Goal: Task Accomplishment & Management: Use online tool/utility

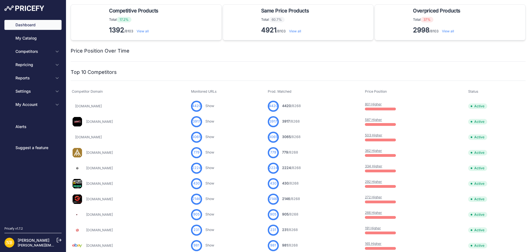
click at [177, 50] on div at bounding box center [328, 51] width 396 height 8
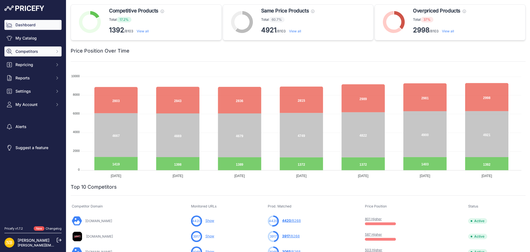
click at [54, 51] on button "Competitors" at bounding box center [32, 51] width 57 height 10
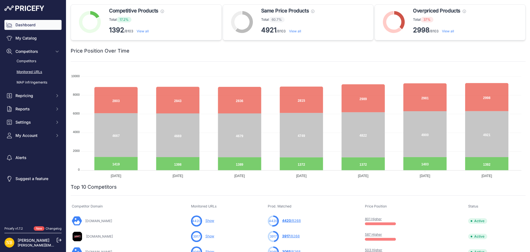
click at [39, 70] on link "Monitored URLs" at bounding box center [32, 72] width 57 height 10
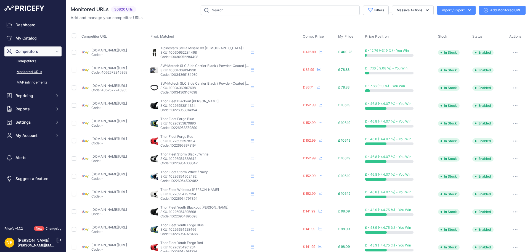
click at [468, 10] on icon "button" at bounding box center [469, 10] width 3 height 2
click at [449, 29] on div "Export" at bounding box center [456, 32] width 44 height 10
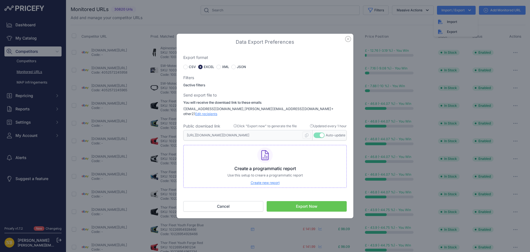
click at [299, 202] on button "Export Now" at bounding box center [307, 206] width 80 height 10
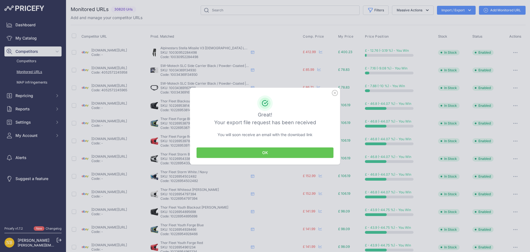
click at [262, 151] on button "OK" at bounding box center [265, 152] width 137 height 10
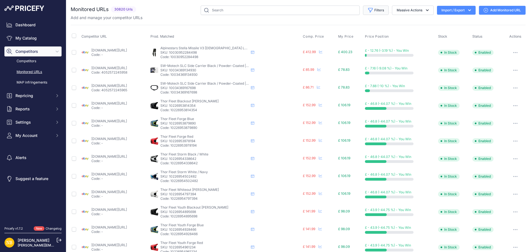
click at [368, 9] on icon "button" at bounding box center [371, 10] width 6 height 6
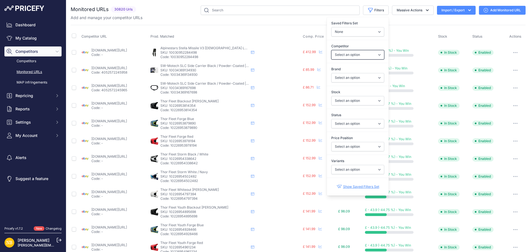
click at [352, 54] on select "Select an option [DOMAIN_NAME] [DOMAIN_NAME] [DOMAIN_NAME] [DOMAIN_NAME] [DOMAI…" at bounding box center [357, 54] width 53 height 9
select select "3972"
click at [331, 50] on select "Select an option [DOMAIN_NAME] [DOMAIN_NAME] [DOMAIN_NAME] [DOMAIN_NAME] [DOMAI…" at bounding box center [357, 54] width 53 height 9
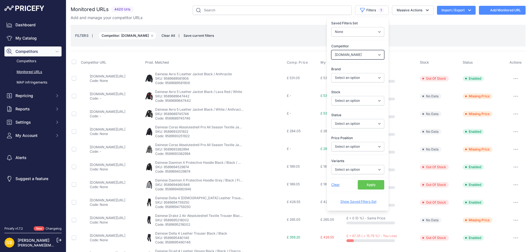
select select "3972"
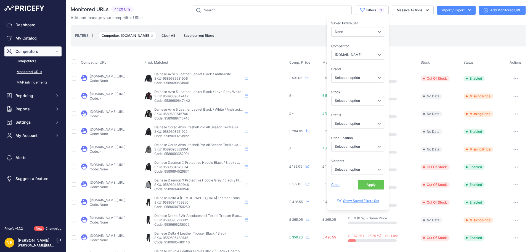
click at [362, 184] on button "Apply" at bounding box center [371, 184] width 27 height 9
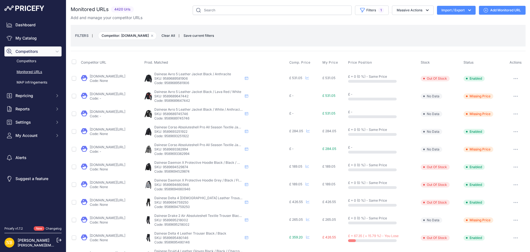
click at [364, 19] on div "Add and manage your competitor URLs" at bounding box center [298, 18] width 455 height 6
